Goal: Transaction & Acquisition: Purchase product/service

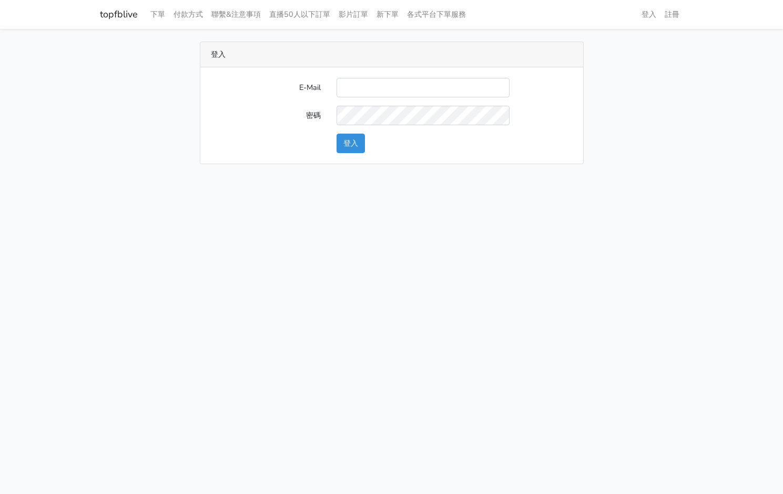
click at [412, 80] on input "E-Mail" at bounding box center [422, 87] width 173 height 19
type input "[EMAIL_ADDRESS][PERSON_NAME][DOMAIN_NAME]"
click at [338, 150] on button "登入" at bounding box center [350, 143] width 28 height 19
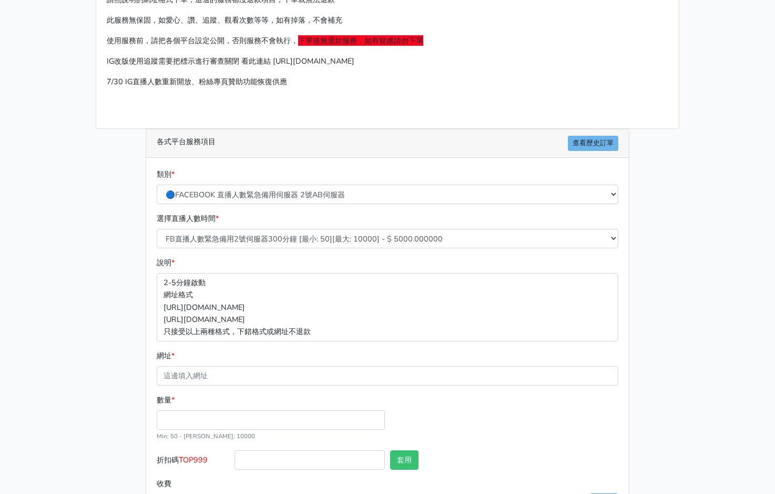
scroll to position [101, 0]
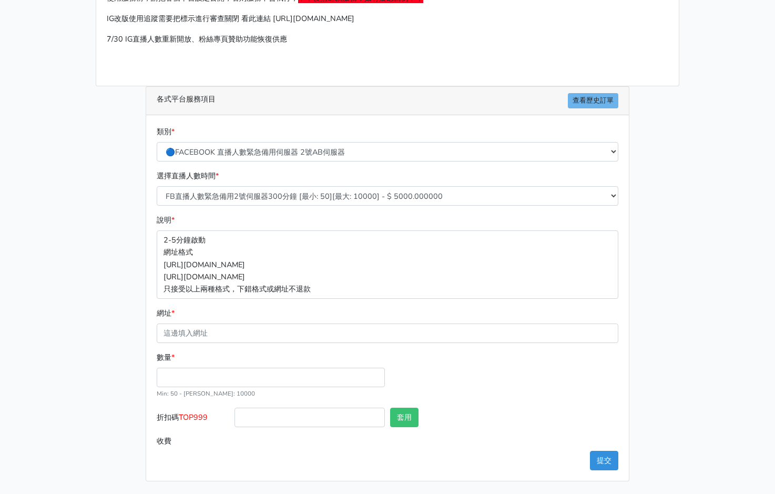
click at [232, 412] on div at bounding box center [310, 419] width 156 height 24
click at [244, 413] on input "折扣碼 TOP999" at bounding box center [309, 416] width 150 height 19
type input "t"
type input "TOP456"
click at [194, 365] on div "數量 * Min: 50 - Max: 10000" at bounding box center [270, 375] width 233 height 48
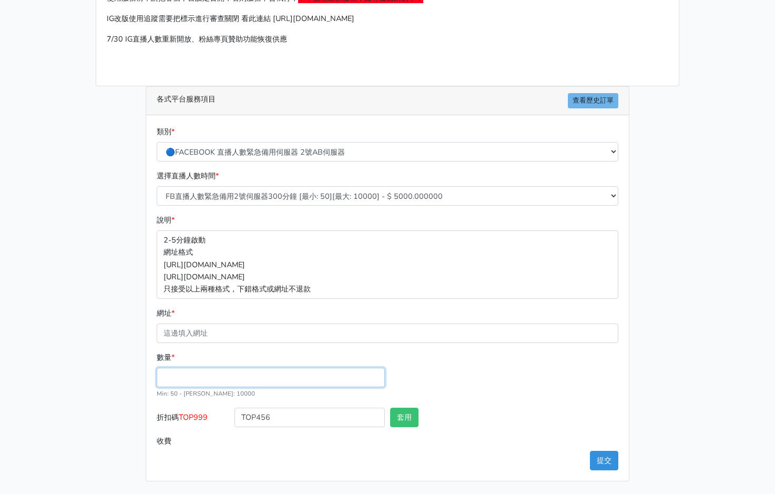
click at [192, 377] on input "數量 *" at bounding box center [271, 376] width 228 height 19
type input "300"
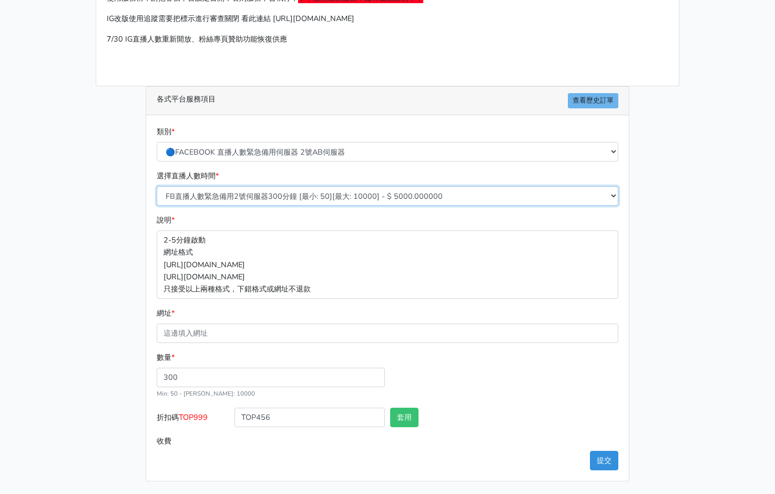
type input "1500.000"
click at [259, 189] on select "FB直播人數緊急備用2號伺服器300分鐘 [最小: 50][最大: 10000] - $ 5000.000000 FB直播人數緊急備用2號伺服器60分鐘 [最…" at bounding box center [388, 195] width 462 height 19
select select "578"
click at [157, 186] on select "FB直播人數緊急備用2號伺服器300分鐘 [最小: 50][最大: 10000] - $ 5000.000000 FB直播人數緊急備用2號伺服器60分鐘 [最…" at bounding box center [388, 195] width 462 height 19
type input "1200.000"
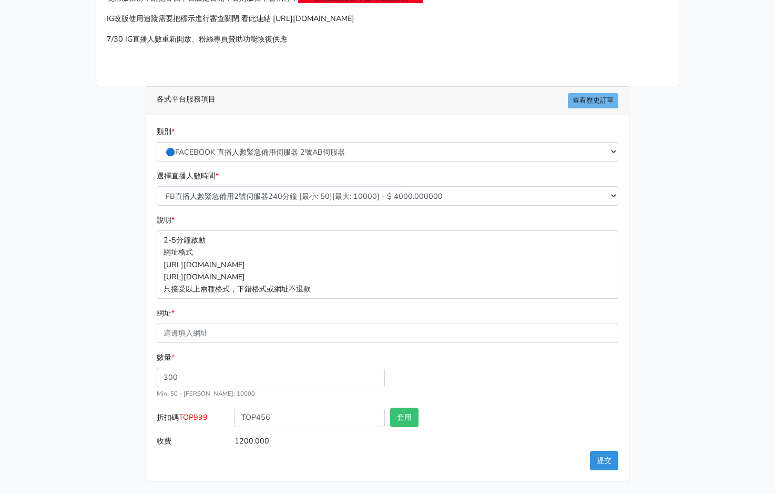
click at [617, 358] on div "數量 * 300 Min: 50 - Max: 10000" at bounding box center [387, 379] width 467 height 56
click at [418, 417] on button "套用" at bounding box center [404, 416] width 28 height 19
type input "套用成功"
type input "1152.000"
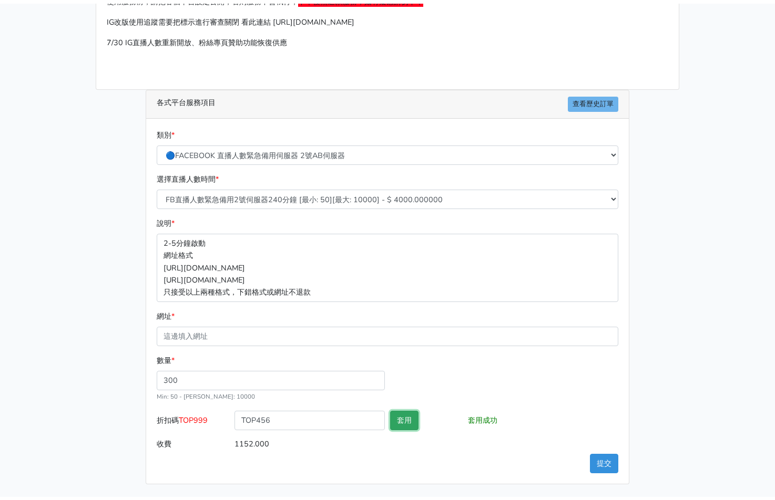
scroll to position [95, 0]
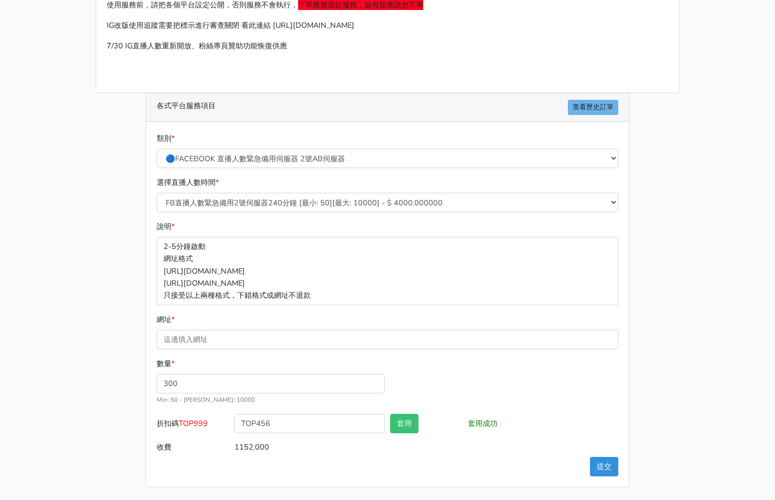
click at [65, 331] on main "請照說明的網址格式下單，這邊的服務都沒退款項目，下單就無法退款 此服務無保固，如愛心、讚、追蹤、觀看次數等等，如有掉落，不會補充 使用服務前，請把各個平台設定…" at bounding box center [387, 217] width 775 height 566
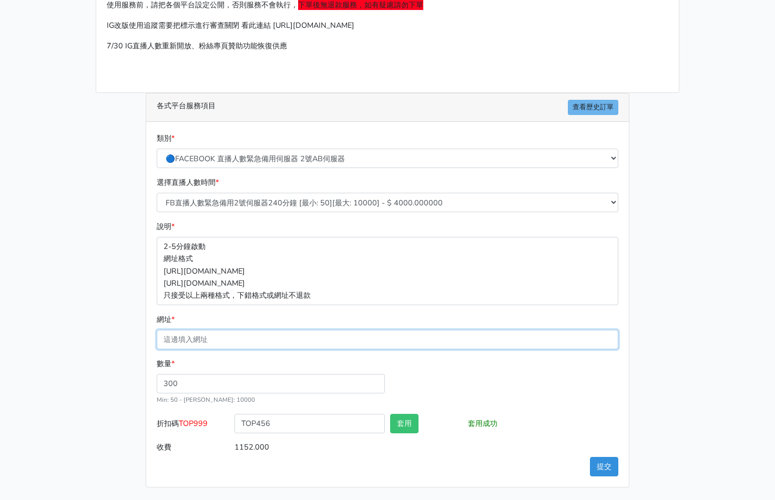
click at [197, 331] on input "網址 *" at bounding box center [388, 339] width 462 height 19
paste input "https://www.facebook.com/100064724107632/videos/1796956854268482"
type input "https://www.facebook.com/100064724107632/videos/1796956854268482"
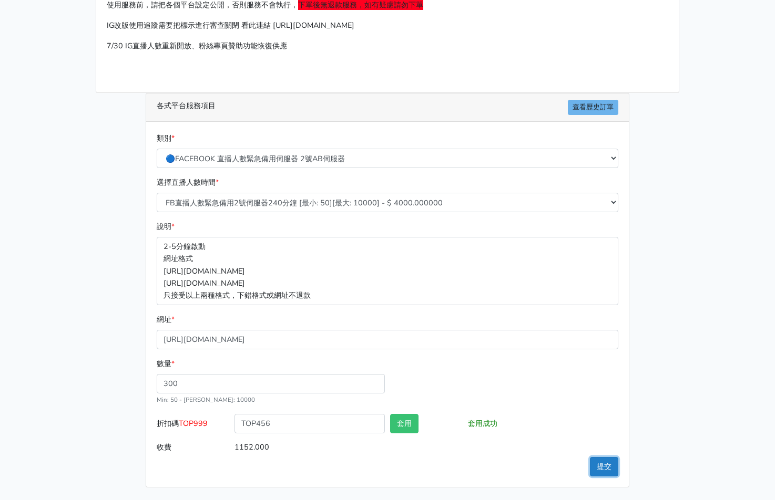
click at [606, 466] on button "提交" at bounding box center [604, 466] width 28 height 19
